Goal: Task Accomplishment & Management: Manage account settings

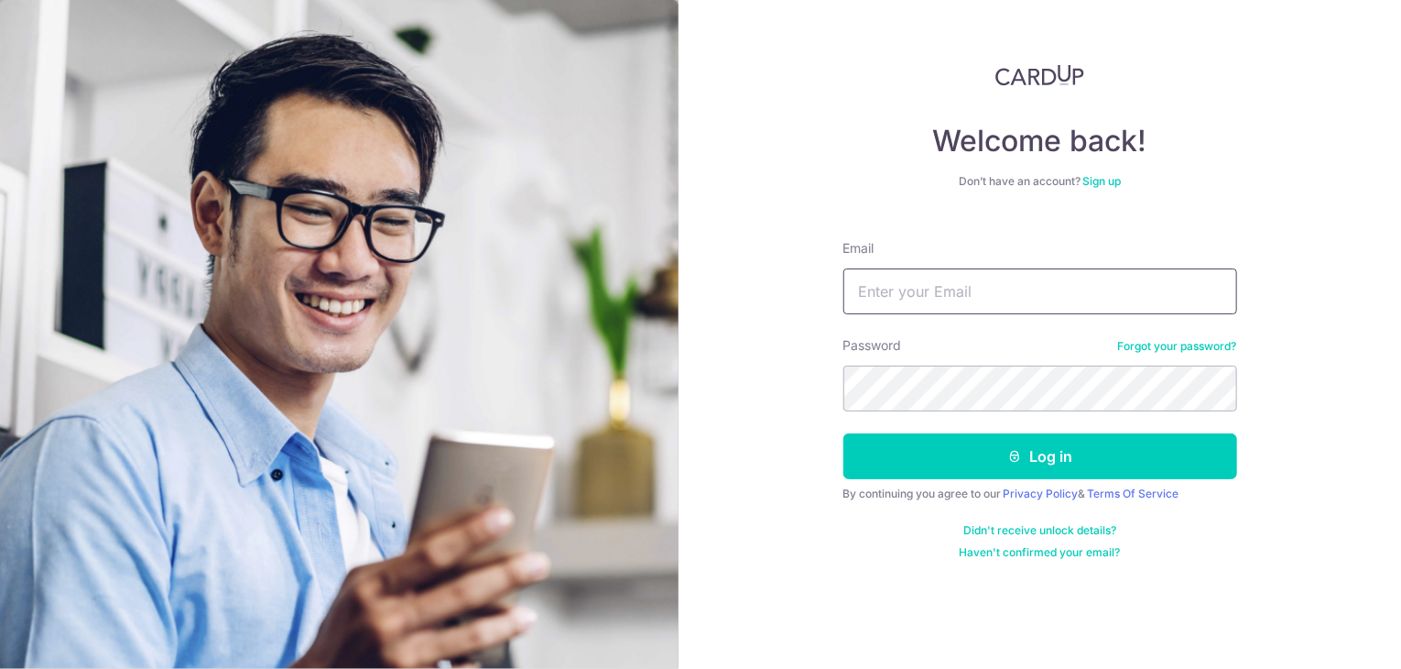
click at [930, 283] on input "Email" at bounding box center [1040, 291] width 394 height 46
drag, startPoint x: 975, startPoint y: 310, endPoint x: 989, endPoint y: 301, distance: 16.0
click at [975, 310] on input "[EMAIL_ADDRESS][DOMAIN_NAME]" at bounding box center [1040, 291] width 394 height 46
click at [1042, 288] on input "[EMAIL_ADDRESS][DOMAIN_NAME]" at bounding box center [1040, 291] width 394 height 46
click at [1043, 288] on input "[EMAIL_ADDRESS][DOMAIN_NAME]" at bounding box center [1040, 291] width 394 height 46
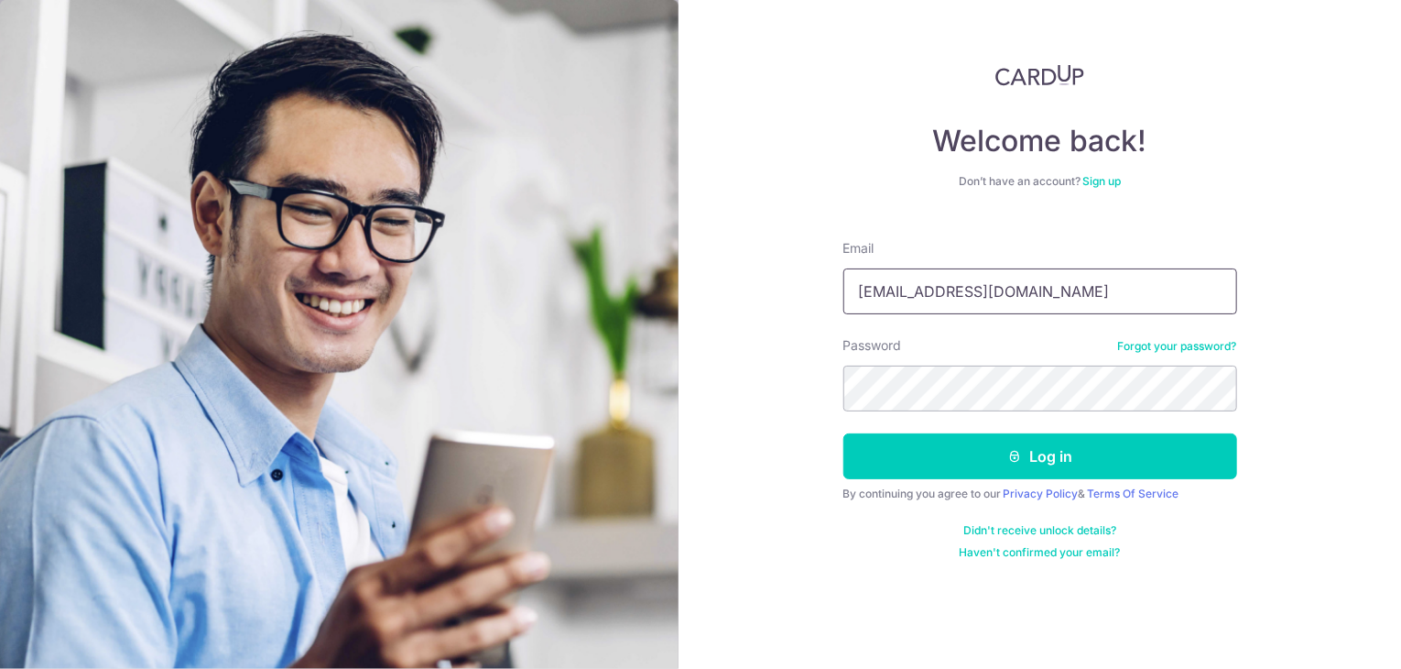
click at [1043, 288] on input "[EMAIL_ADDRESS][DOMAIN_NAME]" at bounding box center [1040, 291] width 394 height 46
type input "[EMAIL_ADDRESS][DOMAIN_NAME]"
click at [843, 433] on button "Log in" at bounding box center [1040, 456] width 394 height 46
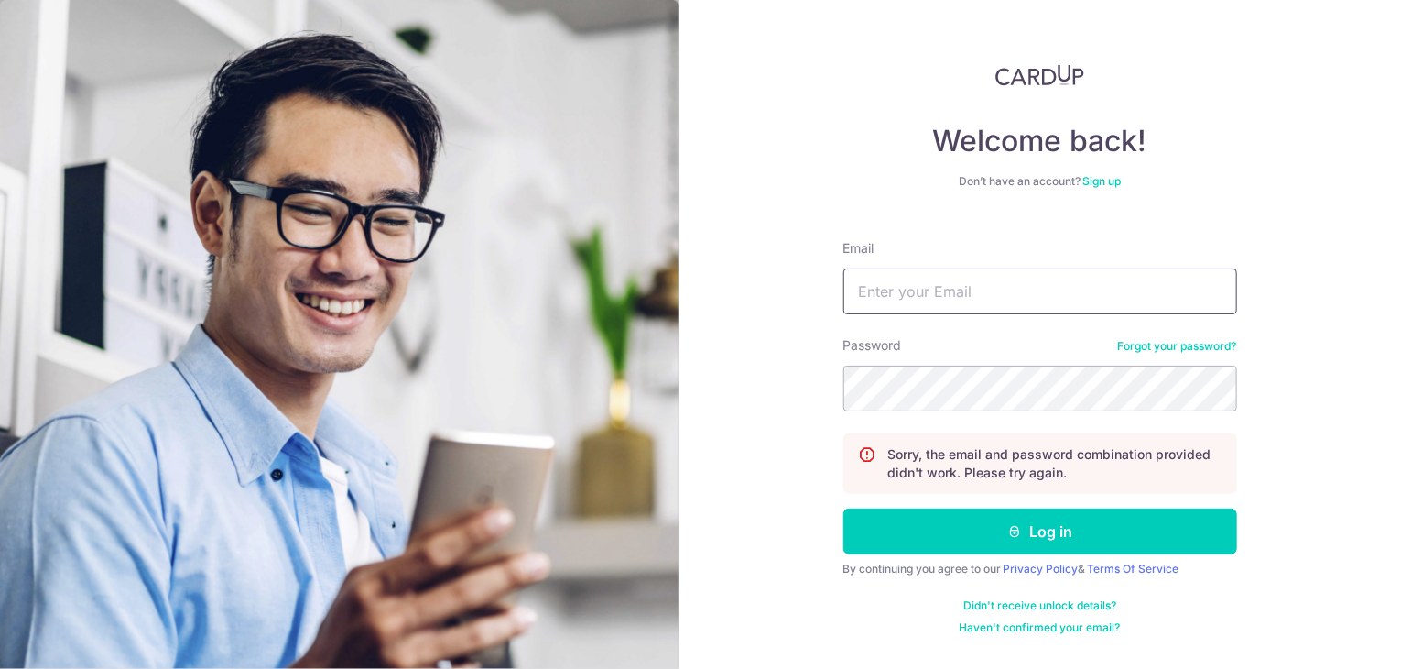
click at [922, 278] on input "Email" at bounding box center [1040, 291] width 394 height 46
type input "[EMAIL_ADDRESS][DOMAIN_NAME]"
click at [843, 508] on button "Log in" at bounding box center [1040, 531] width 394 height 46
